Goal: Task Accomplishment & Management: Manage account settings

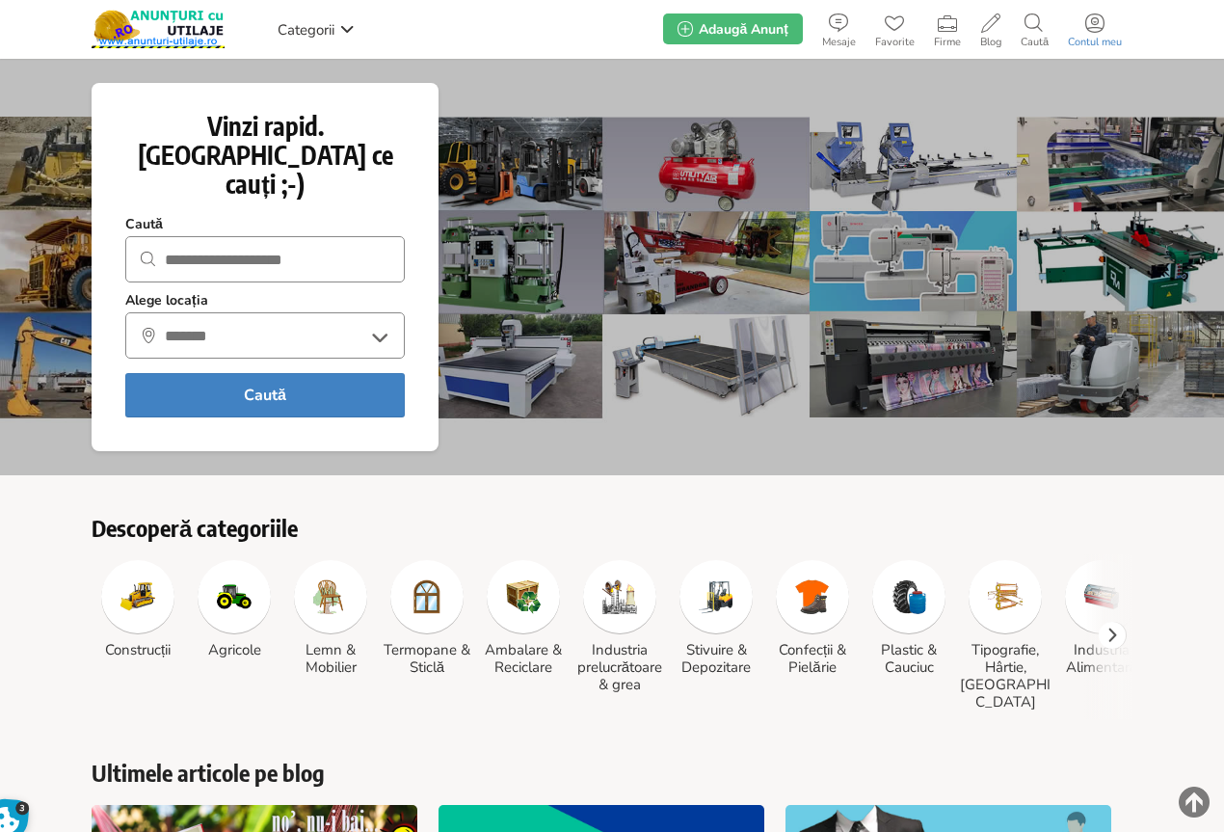
click at [1102, 23] on icon at bounding box center [1095, 22] width 19 height 19
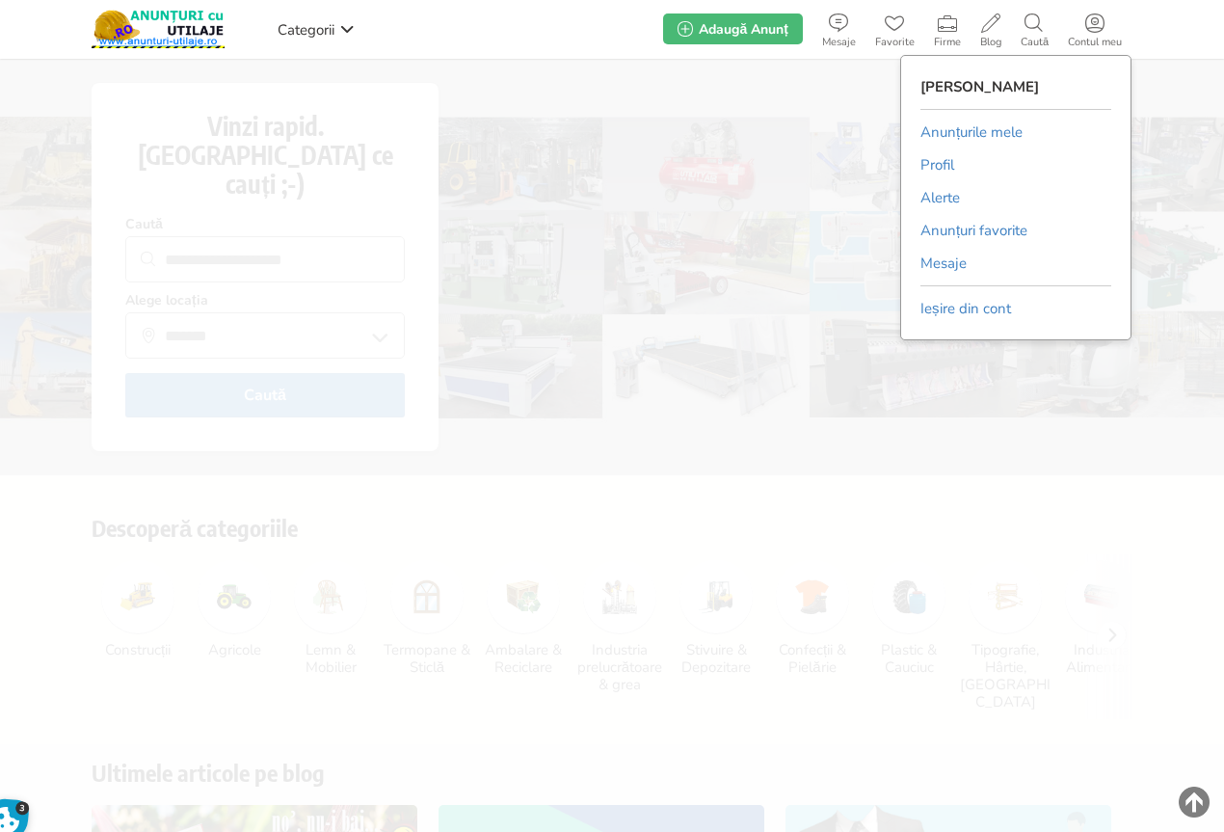
click at [980, 129] on link "Anunțurile mele" at bounding box center [972, 132] width 102 height 29
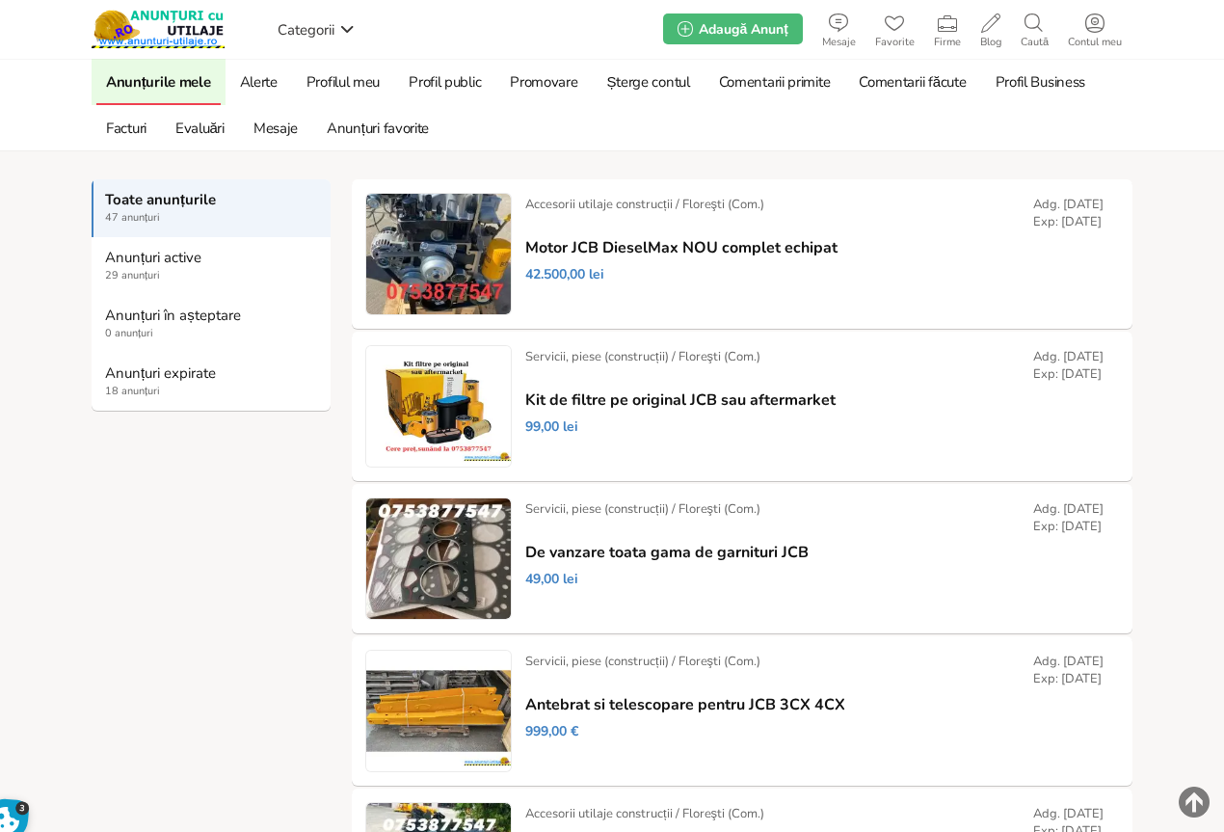
click at [145, 377] on strong "Anunțuri expirate" at bounding box center [212, 372] width 214 height 17
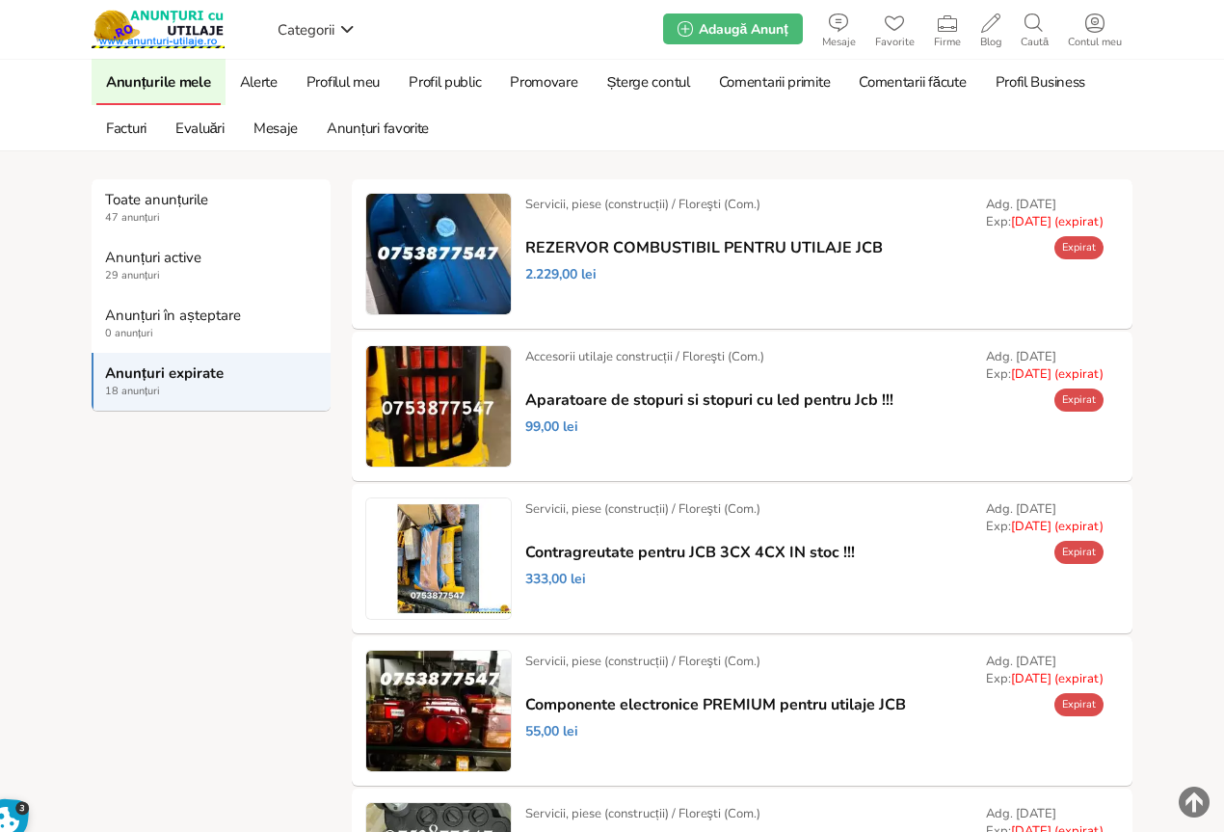
click at [0, 0] on link "Prelungește" at bounding box center [0, 0] width 0 height 0
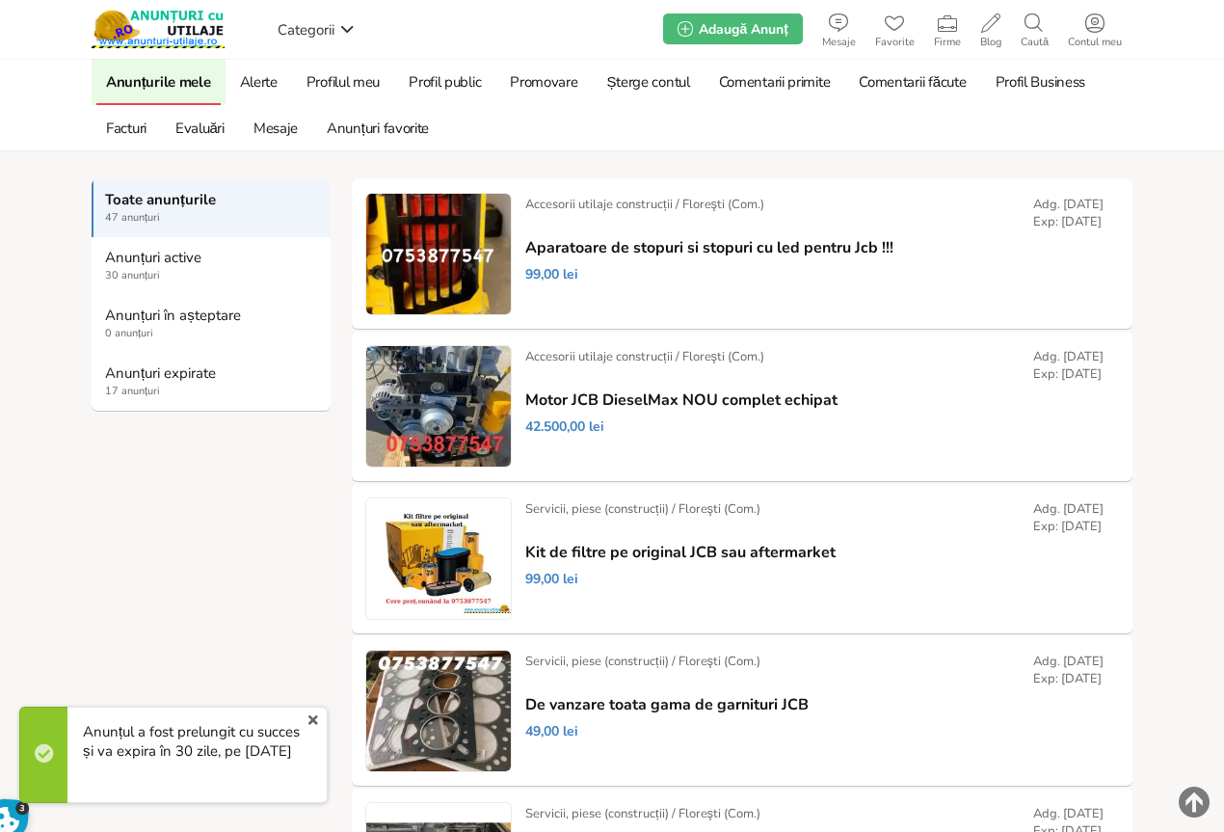
click at [123, 368] on strong "Anunțuri expirate" at bounding box center [212, 372] width 214 height 17
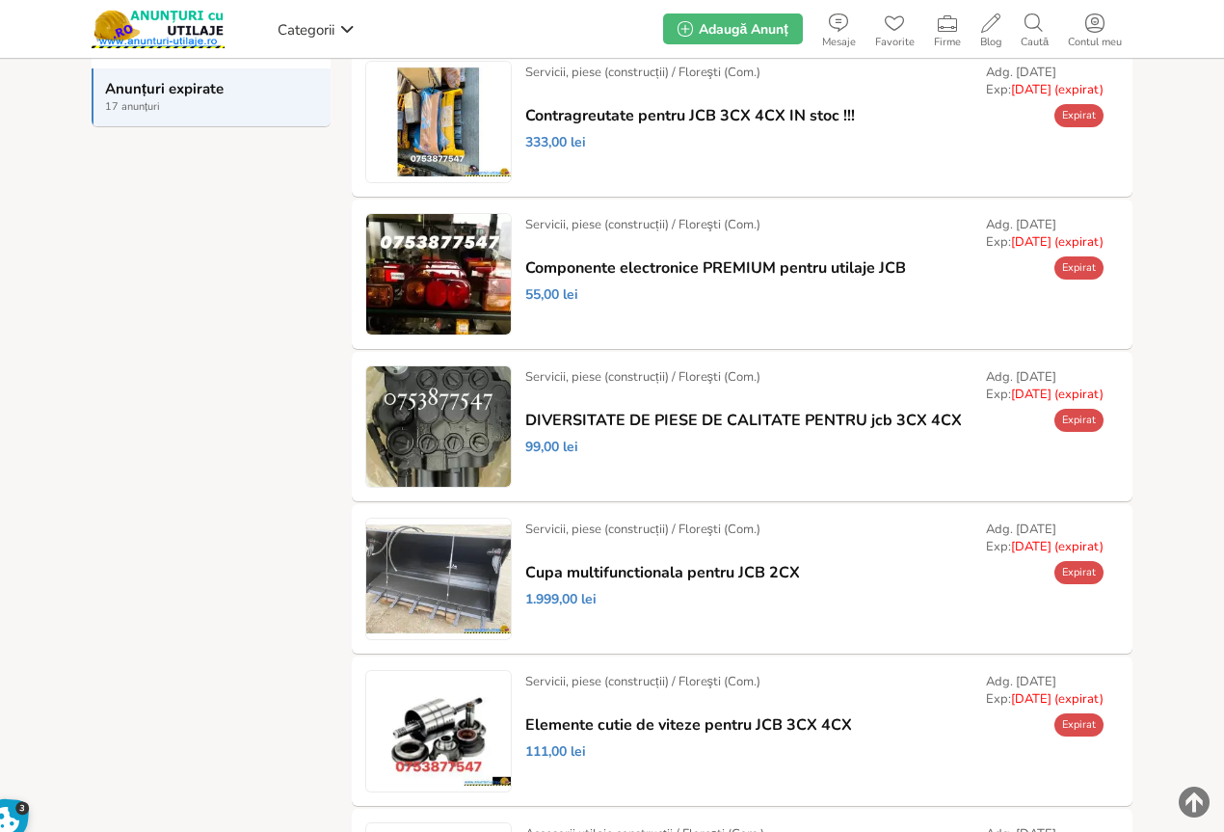
scroll to position [289, 0]
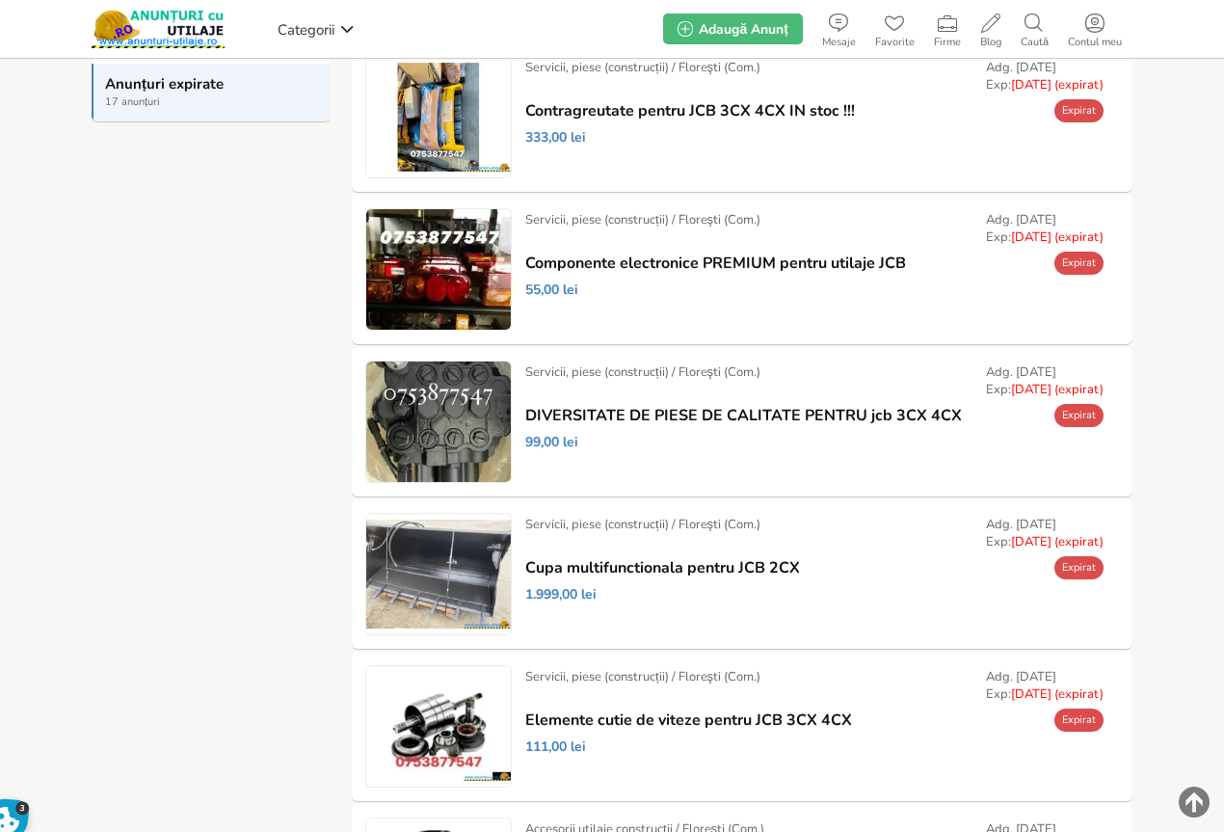
click at [0, 0] on link "Prelungește" at bounding box center [0, 0] width 0 height 0
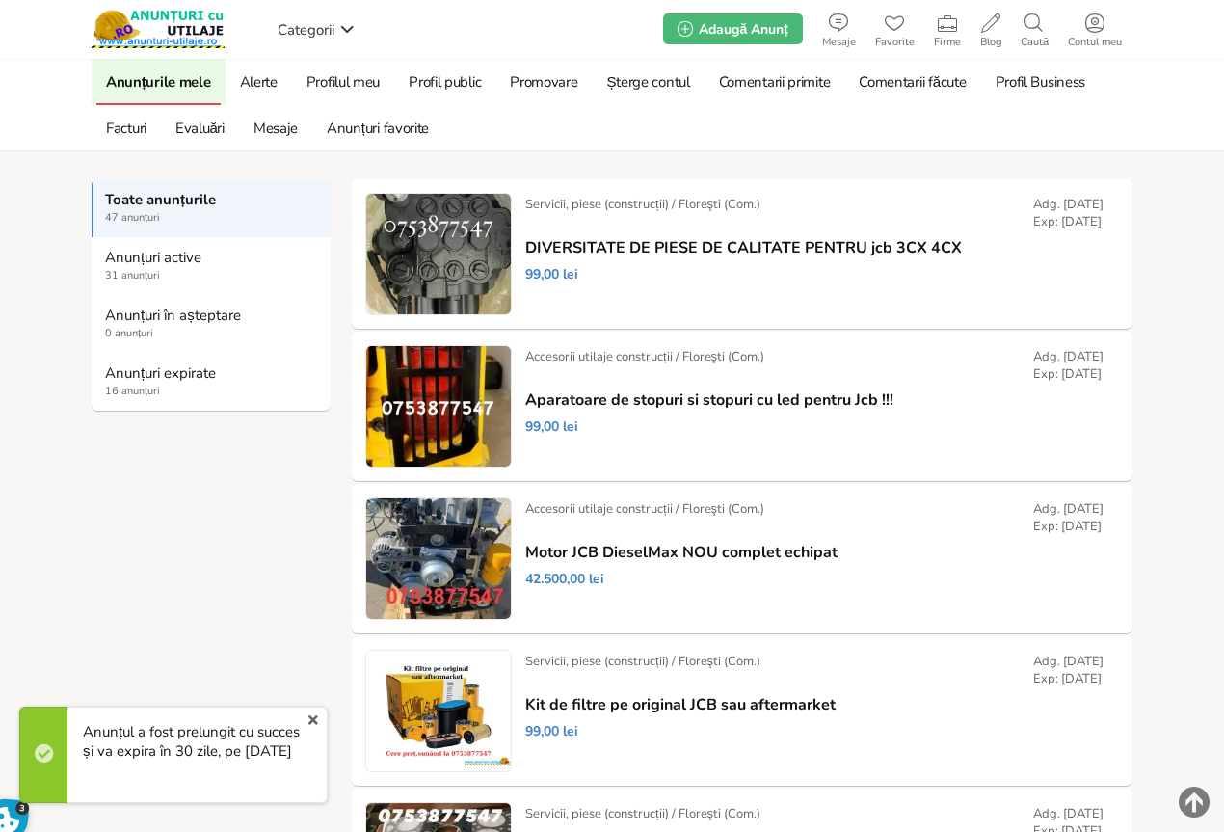
click at [138, 376] on strong "Anunțuri expirate" at bounding box center [212, 372] width 214 height 17
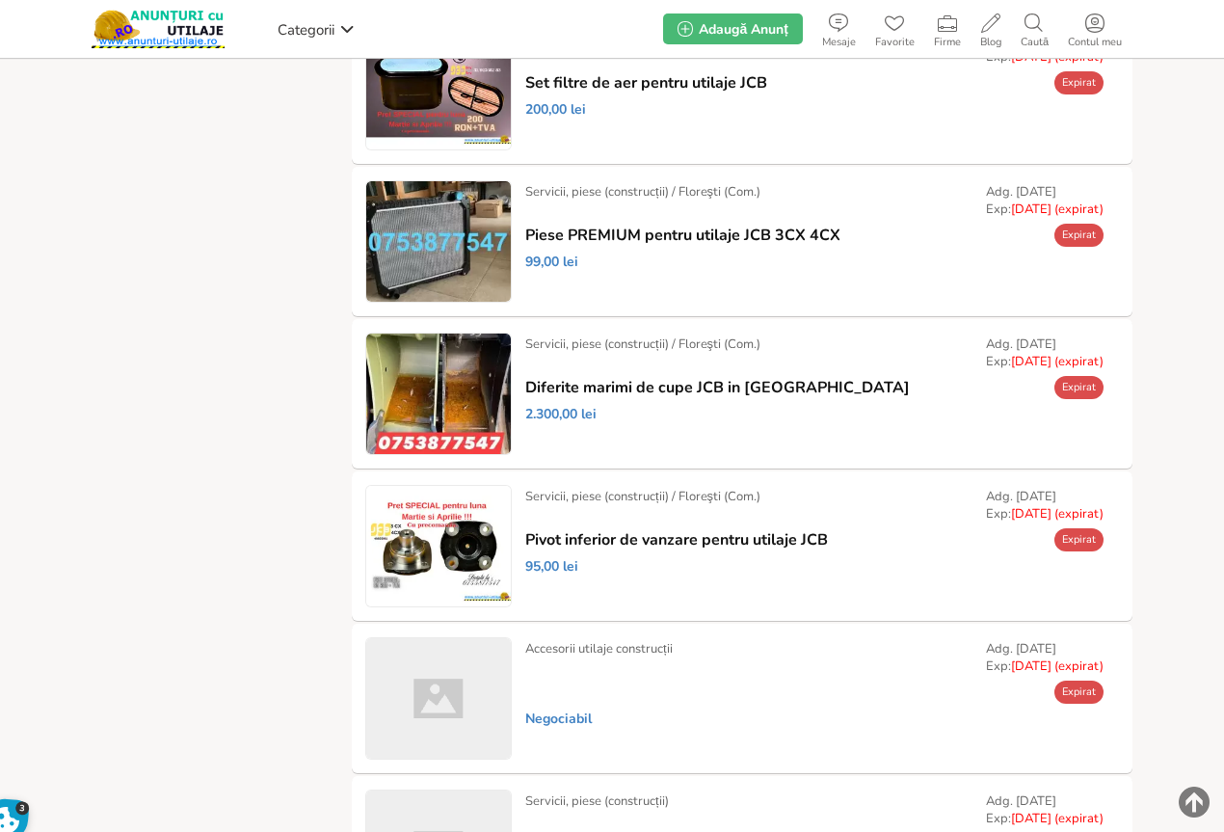
scroll to position [1157, 0]
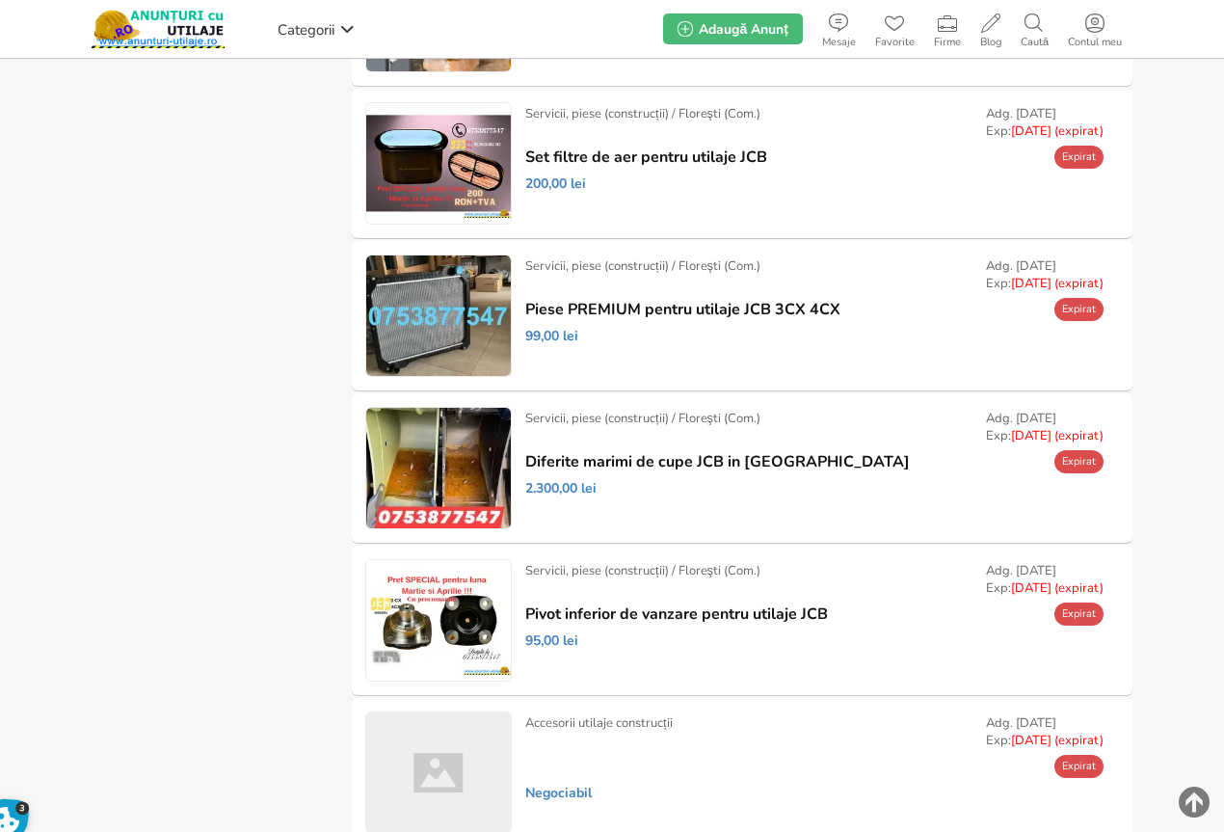
click at [0, 0] on link "Prelungește" at bounding box center [0, 0] width 0 height 0
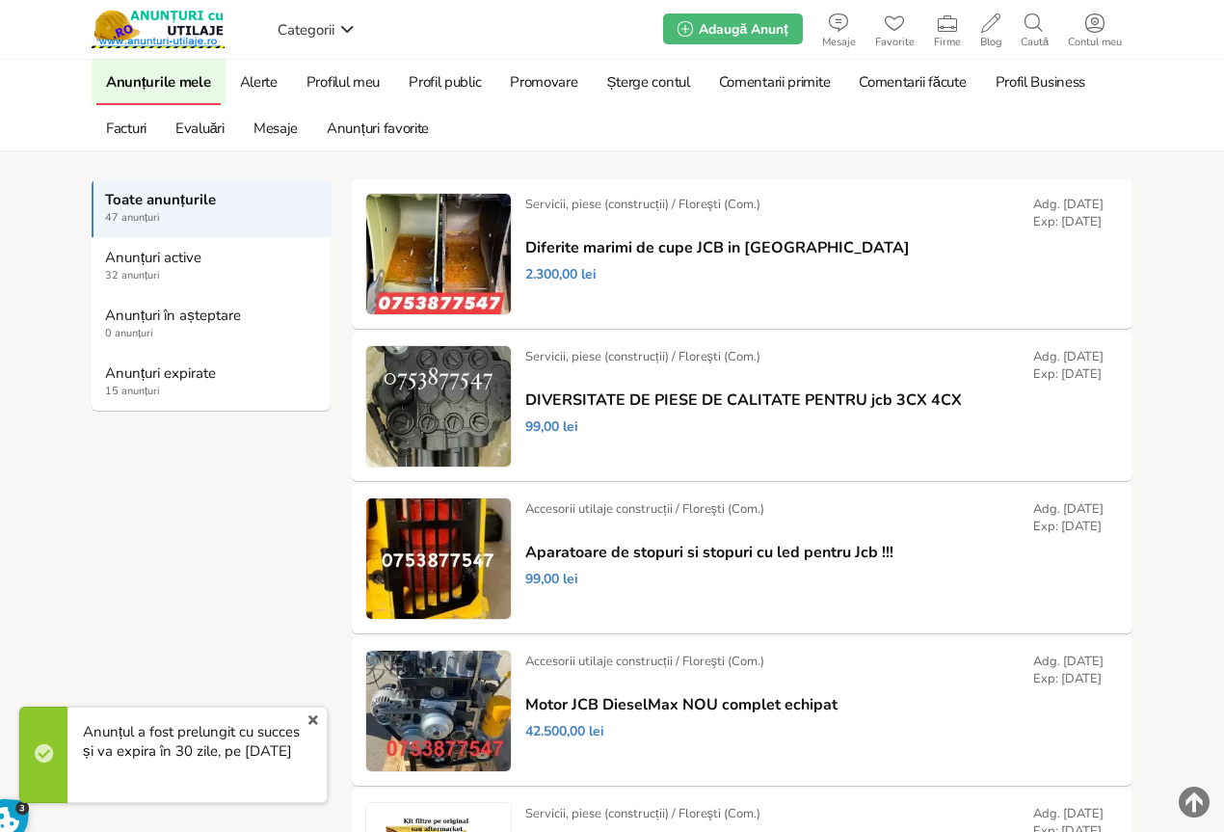
click at [128, 381] on strong "Anunțuri expirate" at bounding box center [212, 372] width 214 height 17
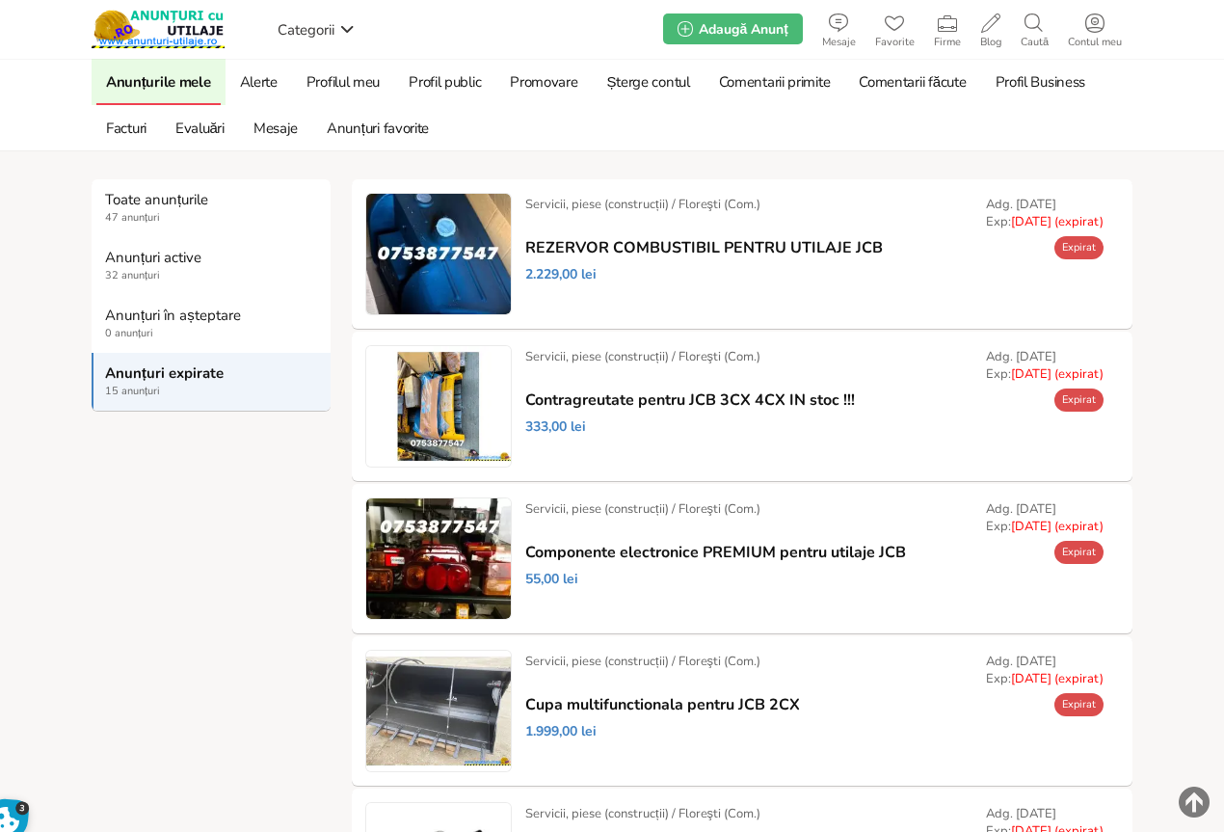
click at [0, 0] on link "Prelungește" at bounding box center [0, 0] width 0 height 0
